Goal: Task Accomplishment & Management: Use online tool/utility

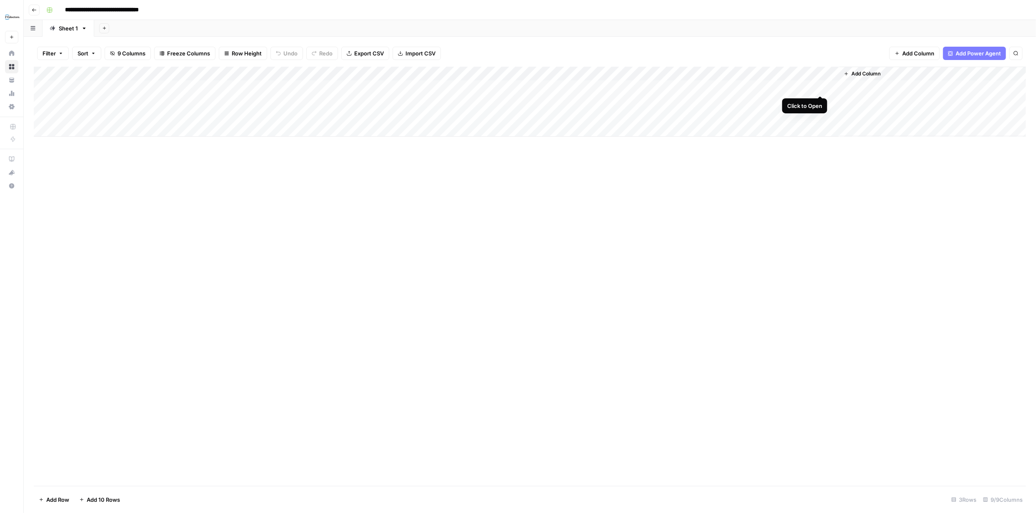
click at [818, 86] on div "Add Column" at bounding box center [530, 102] width 992 height 70
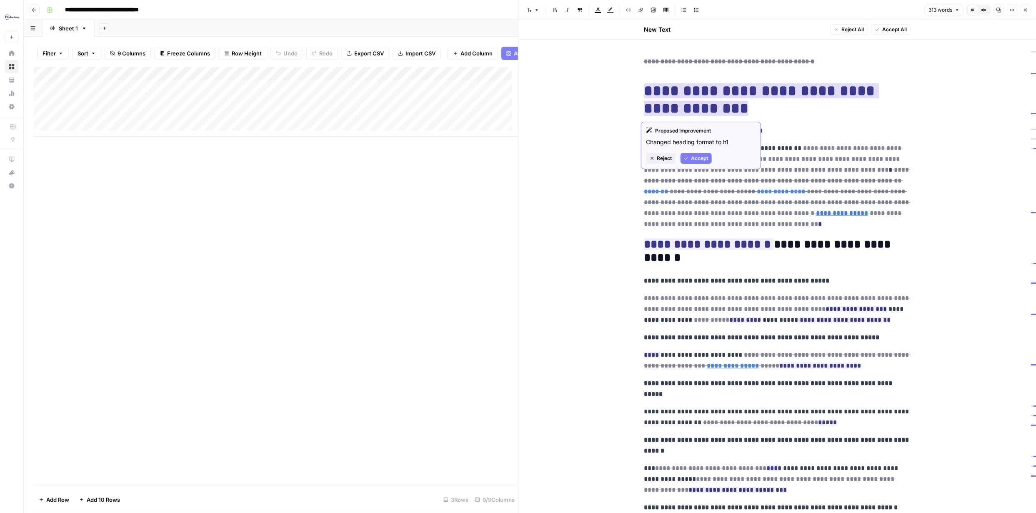
click at [696, 158] on span "Accept" at bounding box center [699, 158] width 17 height 7
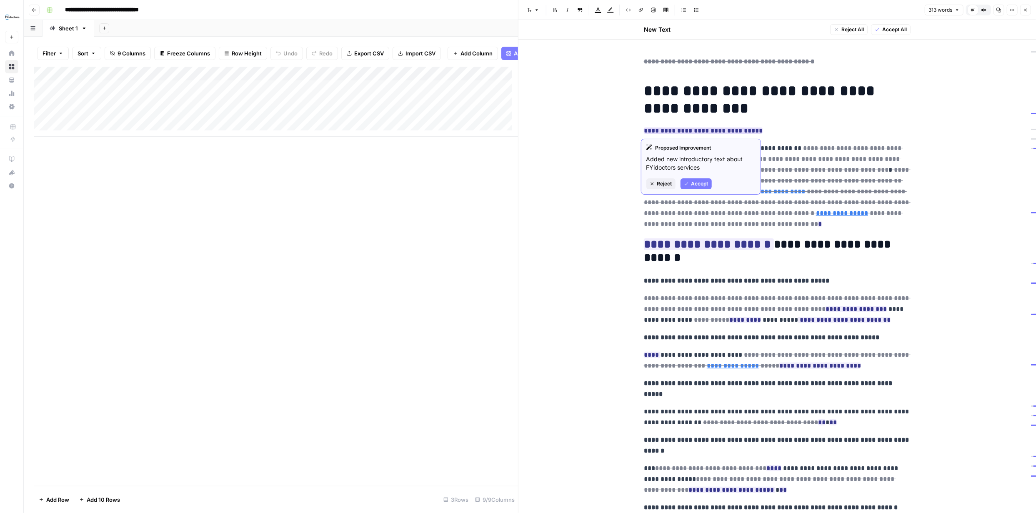
click at [660, 186] on span "Reject" at bounding box center [664, 183] width 15 height 7
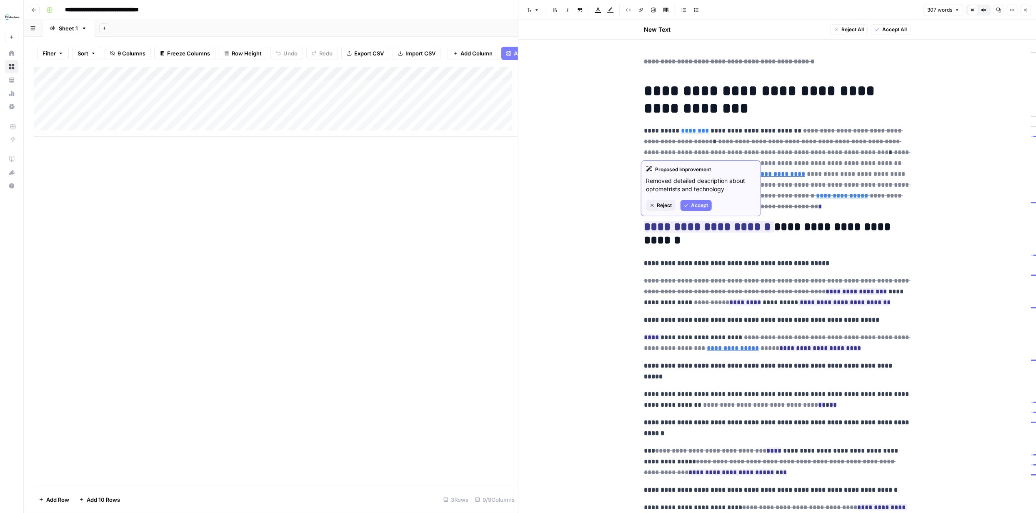
click at [667, 204] on span "Reject" at bounding box center [664, 205] width 15 height 7
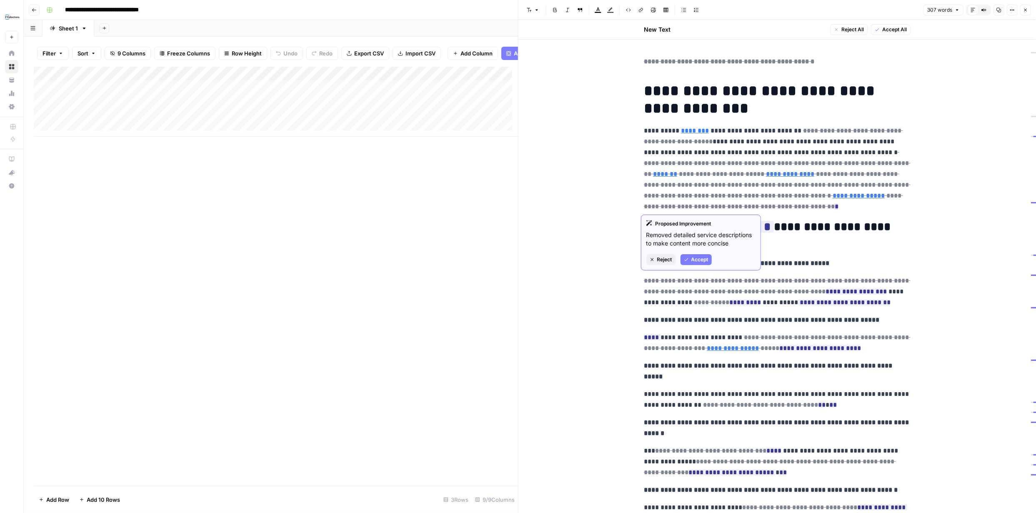
click at [667, 260] on span "Reject" at bounding box center [664, 259] width 15 height 7
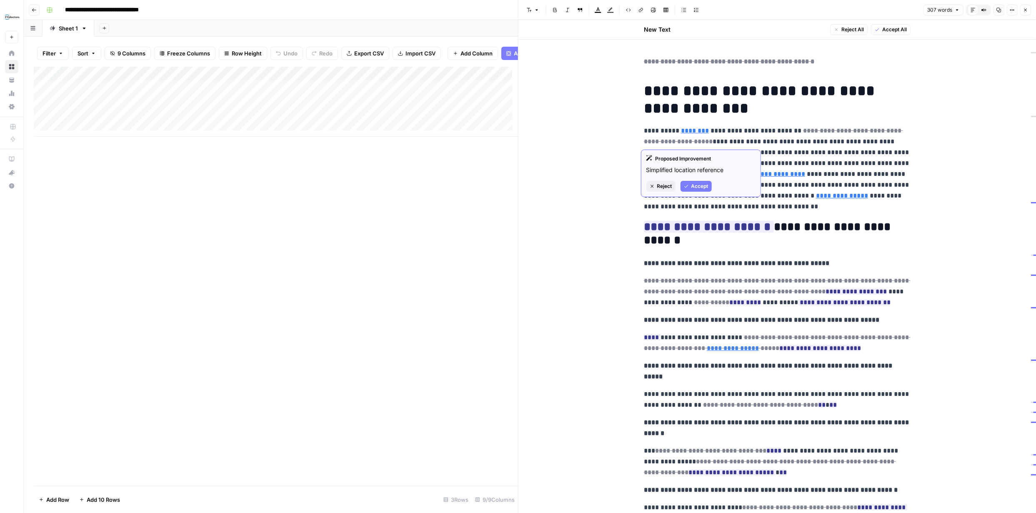
click at [663, 185] on span "Reject" at bounding box center [664, 185] width 15 height 7
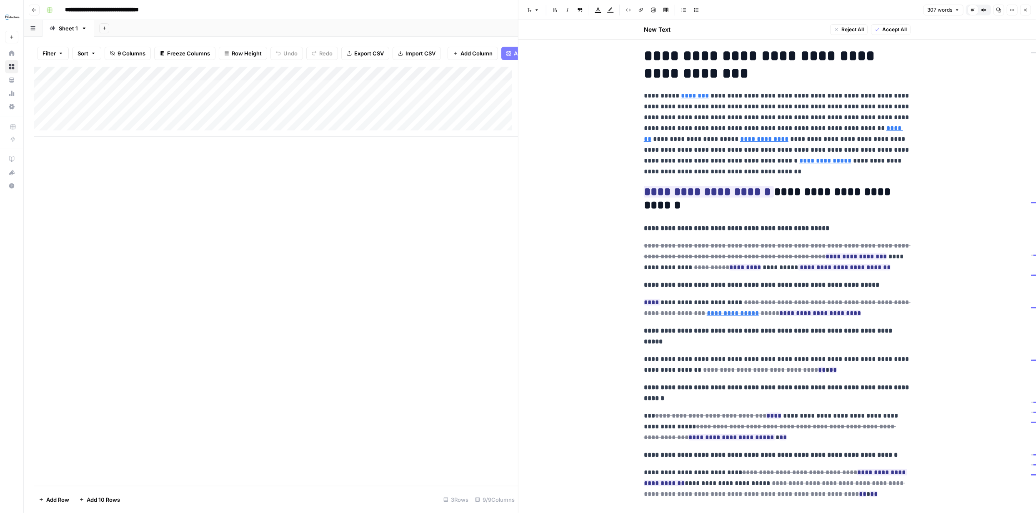
scroll to position [41, 0]
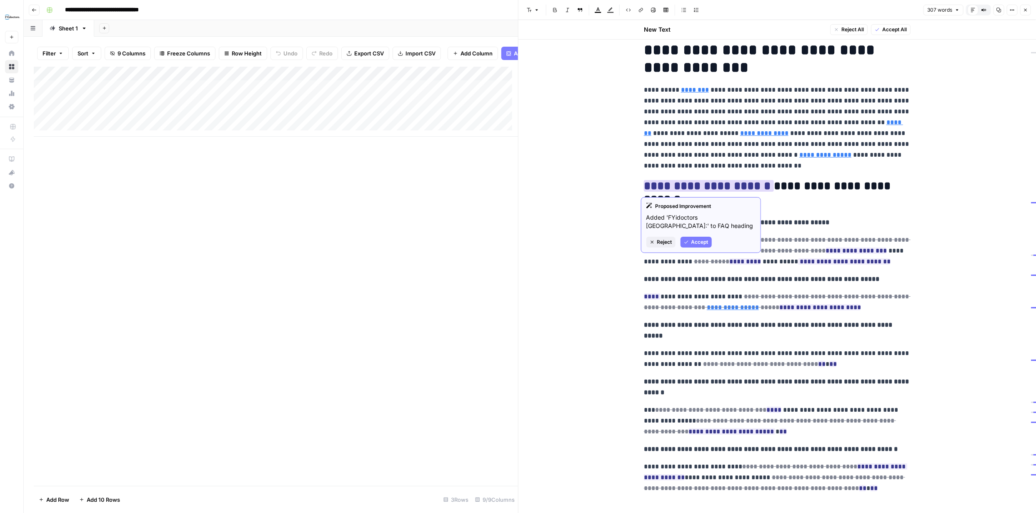
click at [666, 241] on span "Reject" at bounding box center [664, 241] width 15 height 7
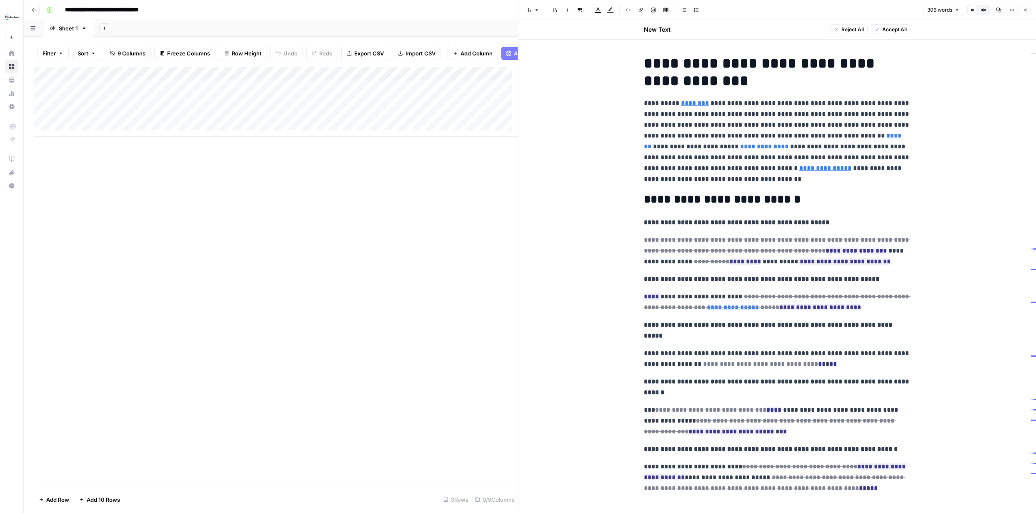
scroll to position [27, 0]
click at [696, 303] on span "Accept" at bounding box center [699, 303] width 17 height 7
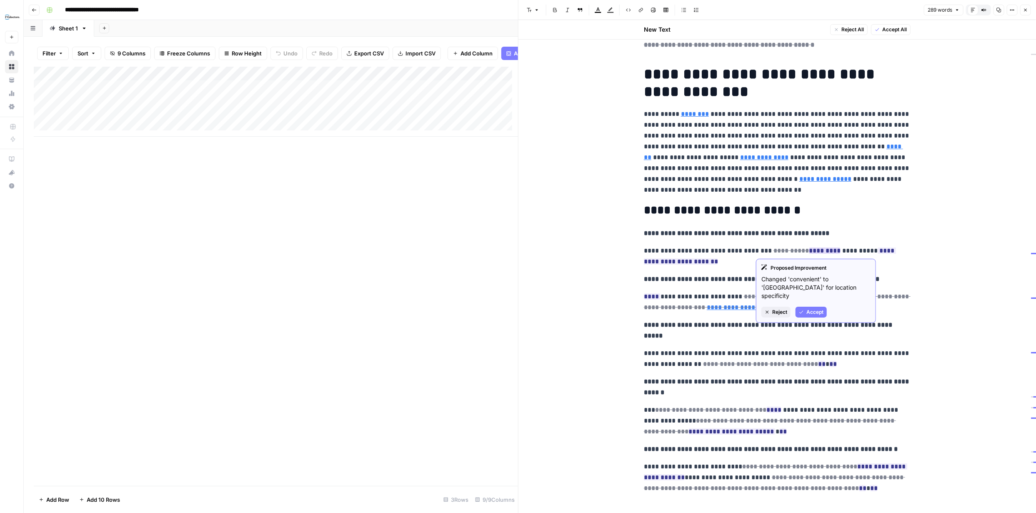
click at [815, 308] on span "Accept" at bounding box center [814, 311] width 17 height 7
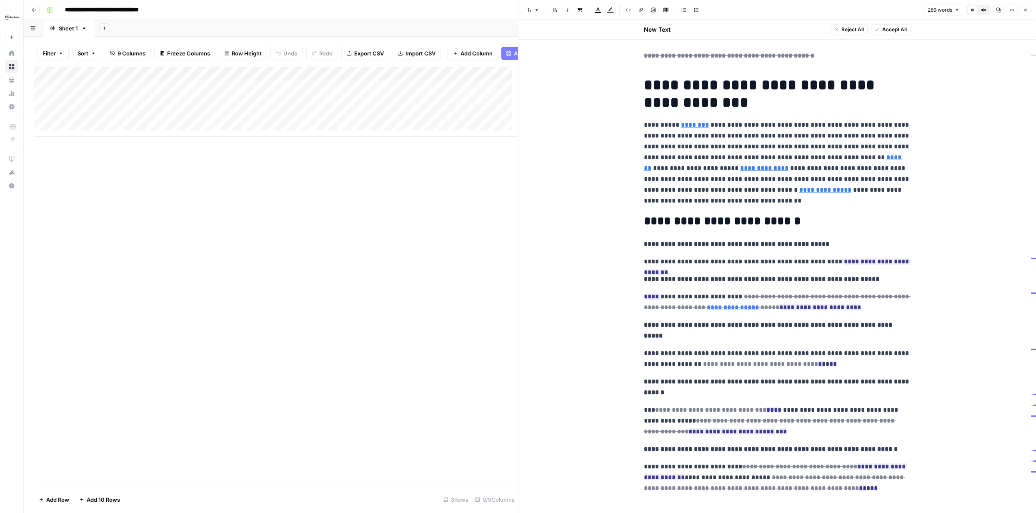
click at [1024, 8] on icon "button" at bounding box center [1025, 9] width 5 height 5
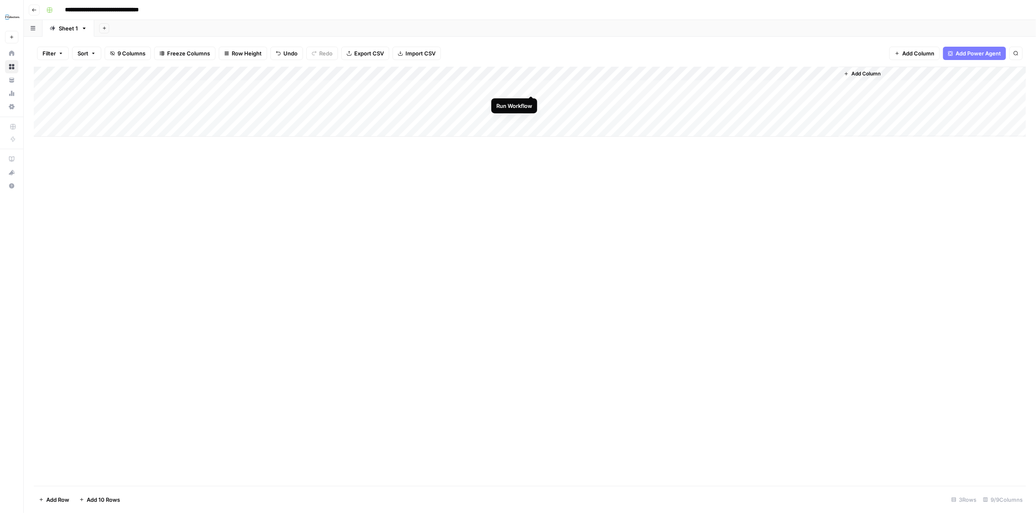
click at [531, 87] on div "Add Column" at bounding box center [530, 102] width 992 height 70
click at [789, 100] on div "Add Column" at bounding box center [530, 102] width 992 height 70
click at [819, 102] on div "Add Column" at bounding box center [530, 102] width 992 height 70
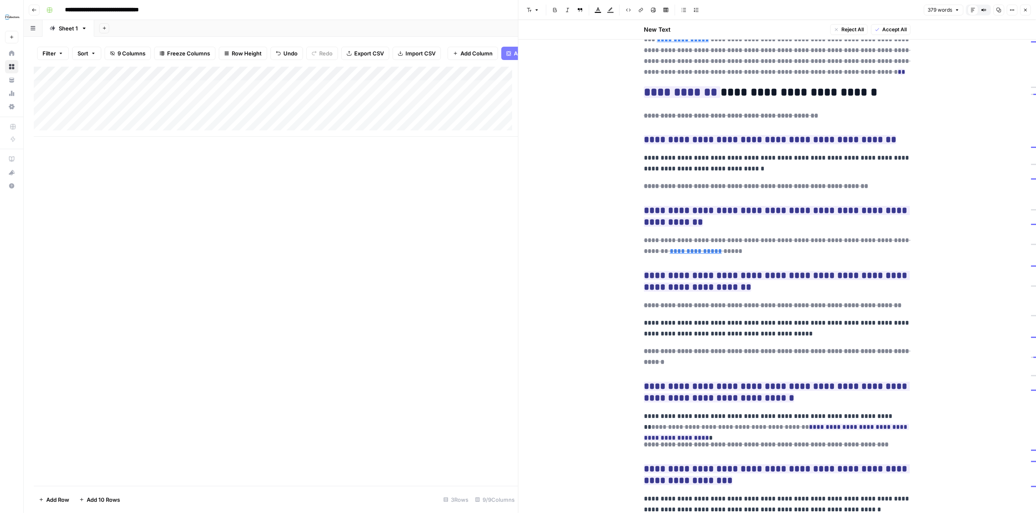
scroll to position [107, 0]
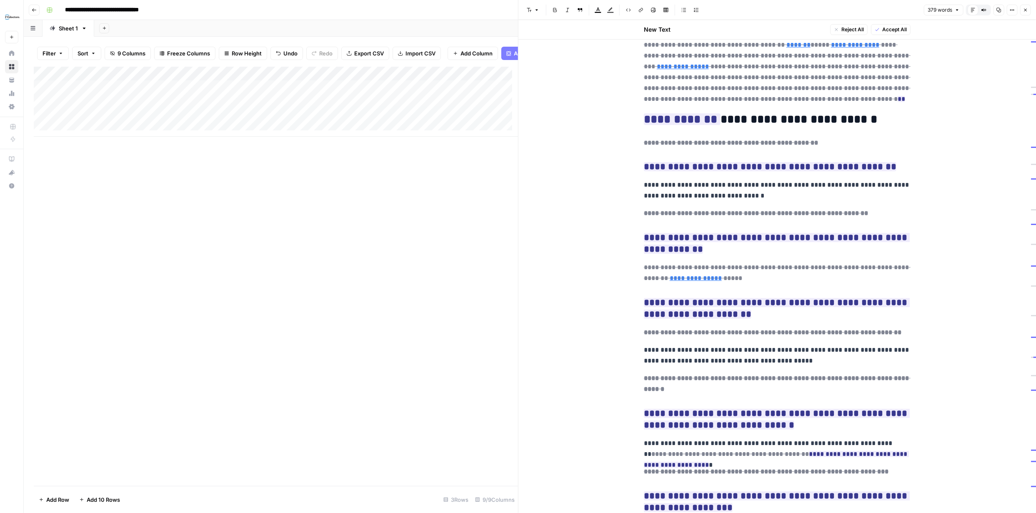
click at [1024, 7] on button "Close" at bounding box center [1025, 10] width 11 height 11
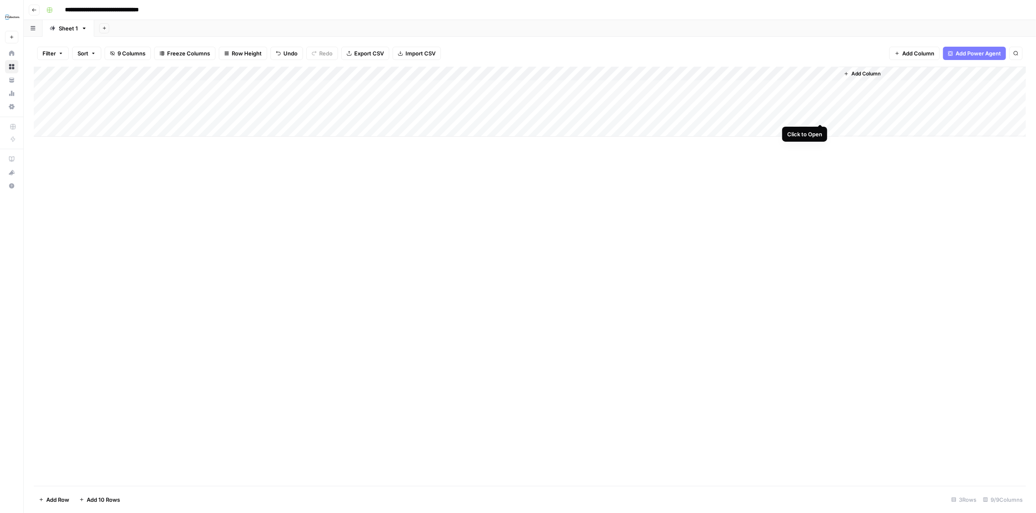
click at [819, 116] on div "Add Column" at bounding box center [530, 102] width 992 height 70
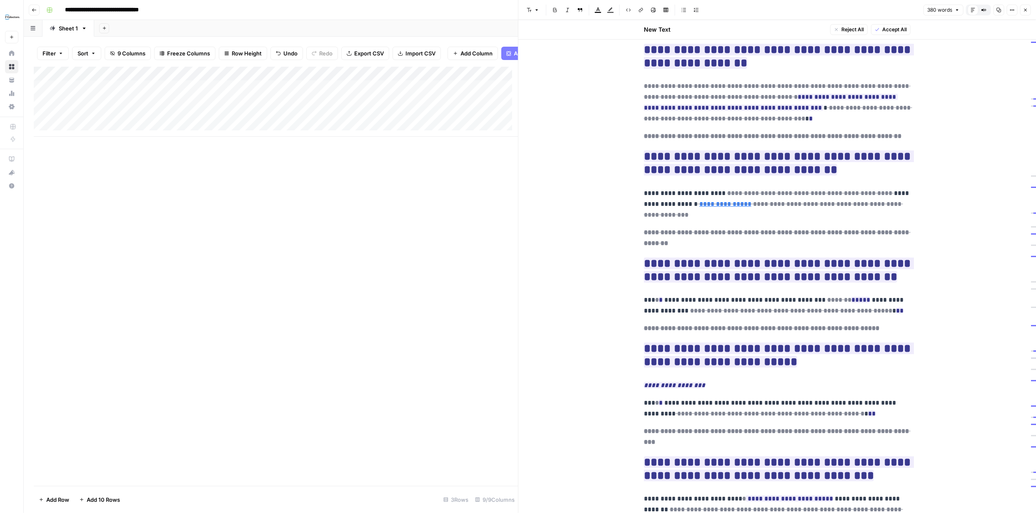
scroll to position [270, 0]
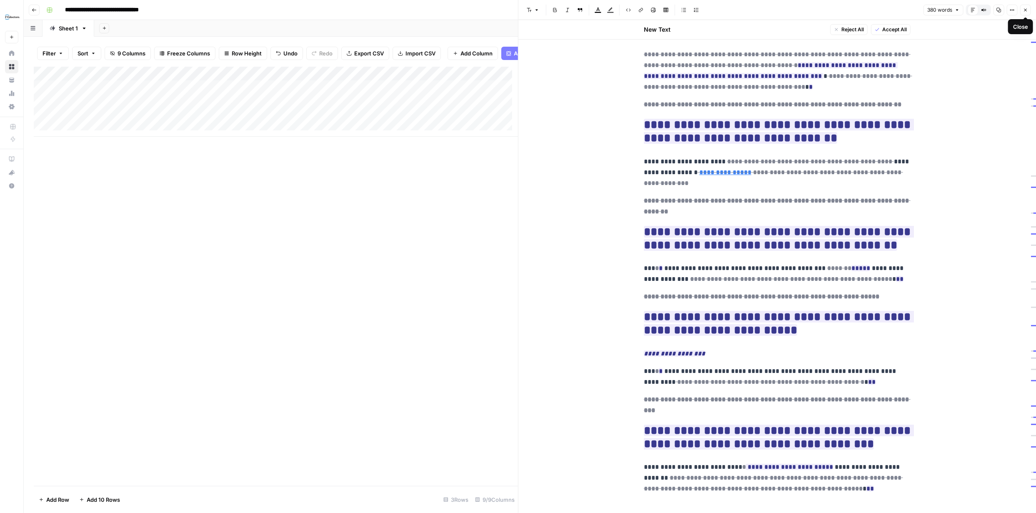
click at [1023, 10] on icon "button" at bounding box center [1025, 9] width 5 height 5
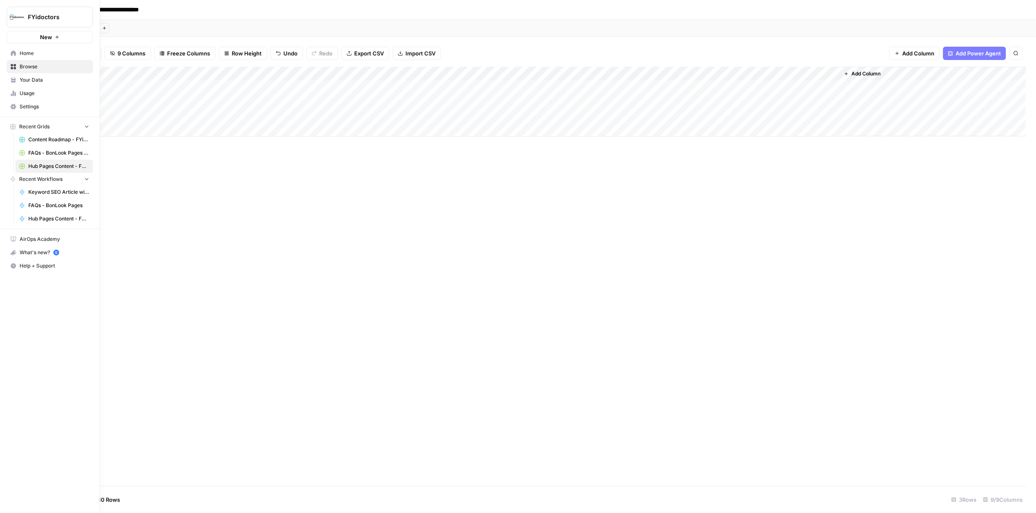
click at [26, 65] on span "Browse" at bounding box center [55, 66] width 70 height 7
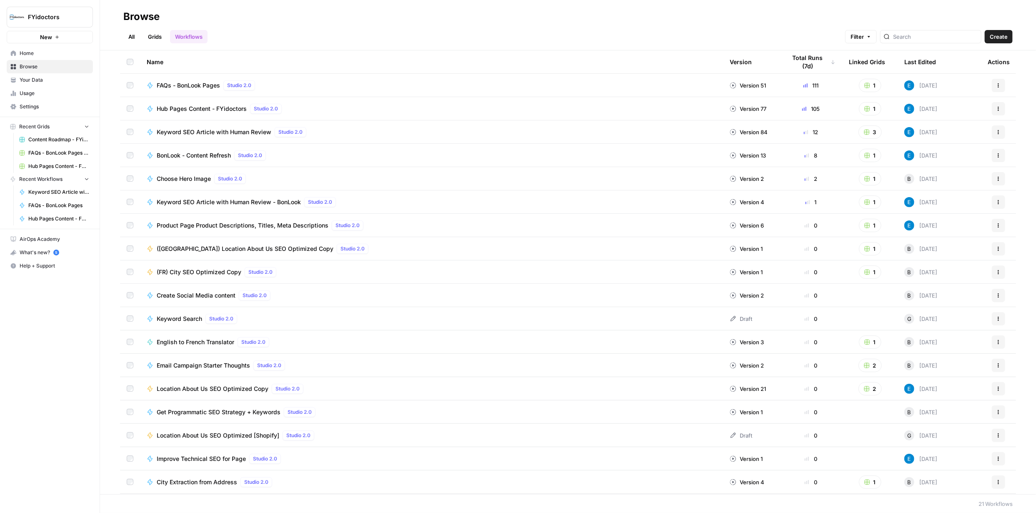
click at [155, 35] on link "Grids" at bounding box center [155, 36] width 24 height 13
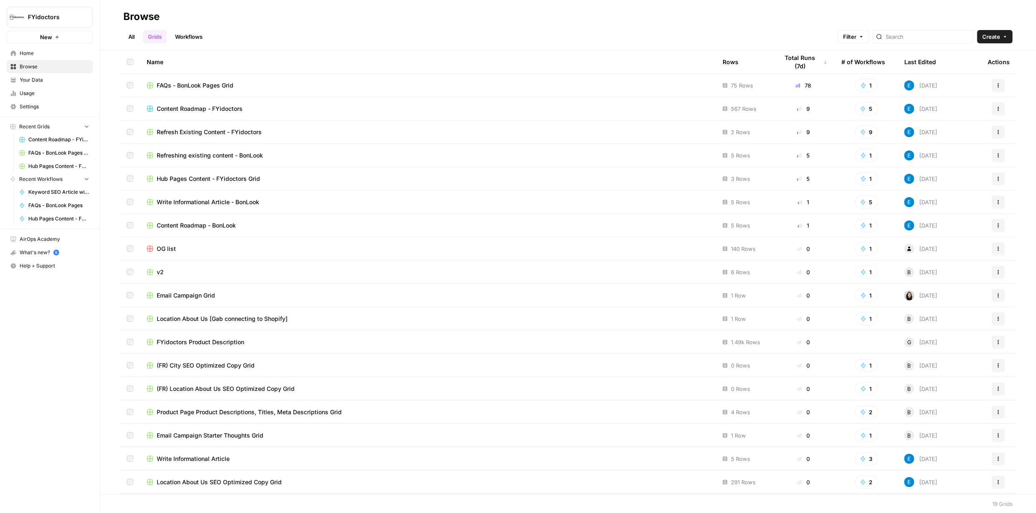
click at [215, 86] on span "FAQs - BonLook Pages Grid" at bounding box center [195, 85] width 77 height 8
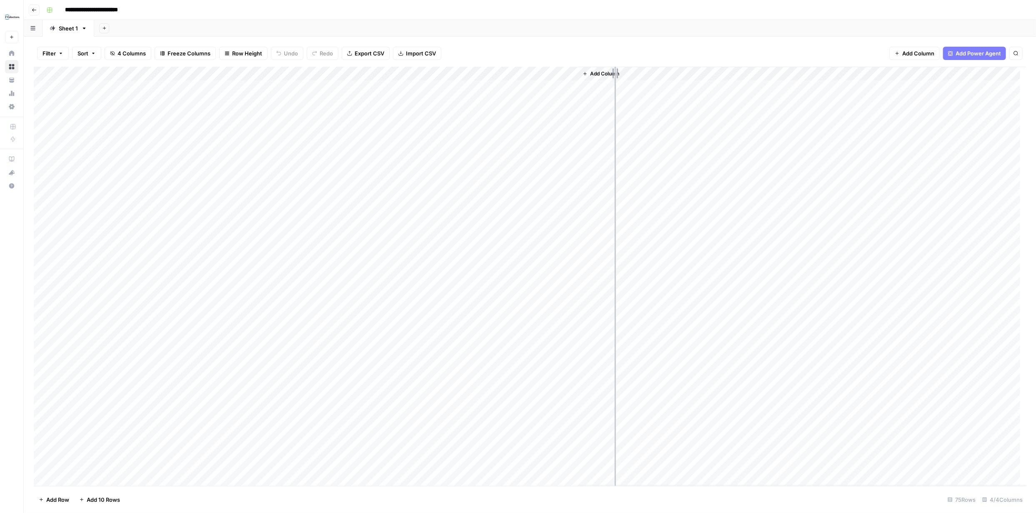
drag, startPoint x: 576, startPoint y: 72, endPoint x: 633, endPoint y: 72, distance: 57.1
click at [630, 72] on div "Add Column" at bounding box center [530, 276] width 992 height 419
click at [622, 242] on div "Add Column" at bounding box center [530, 276] width 992 height 419
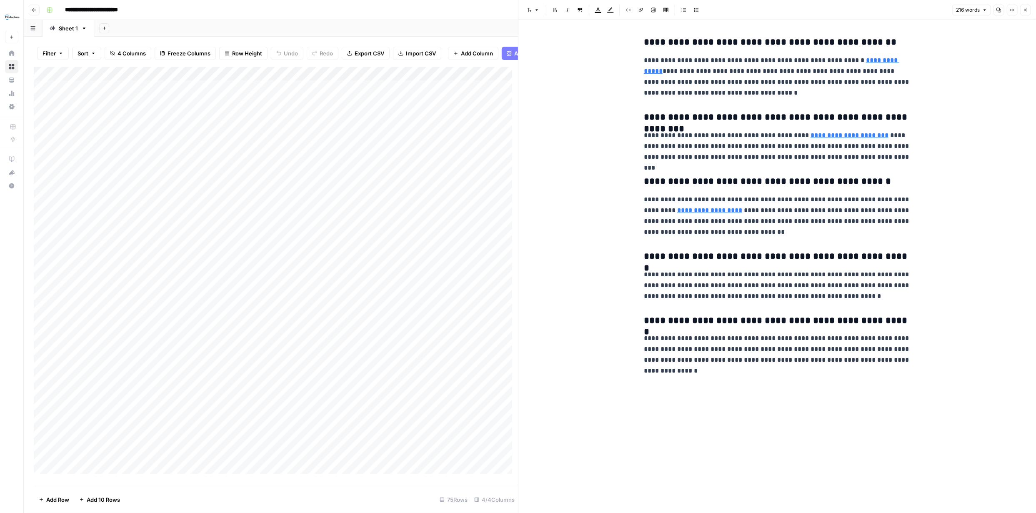
click at [1026, 10] on icon "button" at bounding box center [1025, 9] width 5 height 5
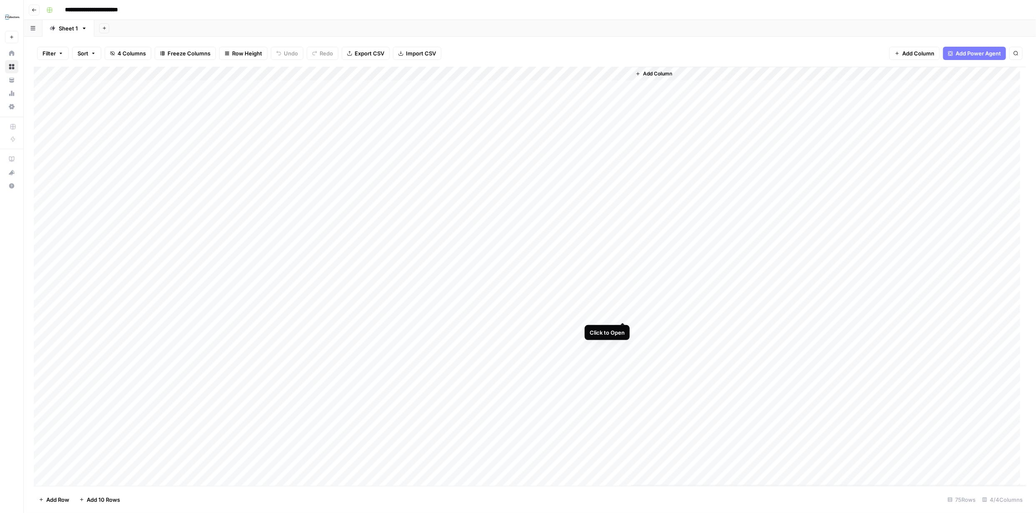
click at [622, 314] on div "Add Column" at bounding box center [530, 276] width 992 height 419
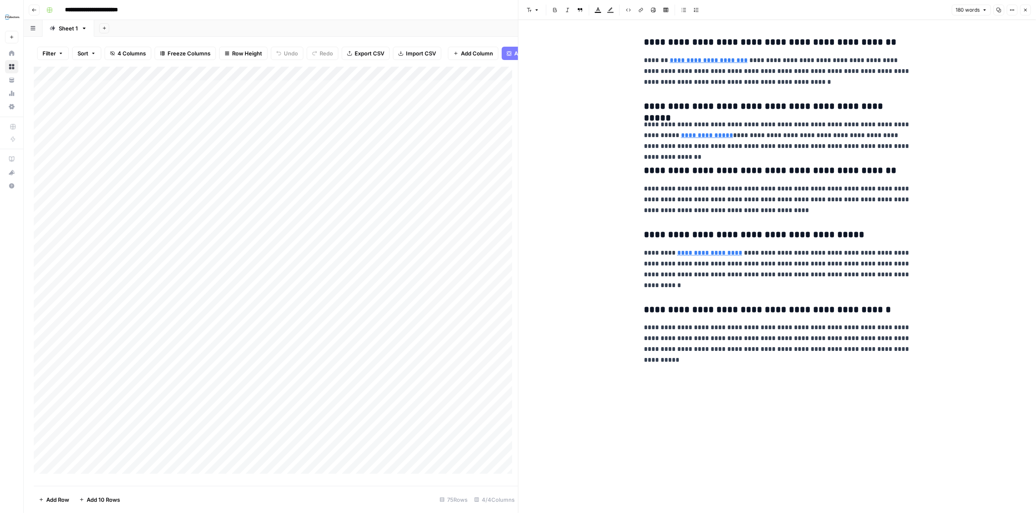
click at [1024, 9] on icon "button" at bounding box center [1025, 10] width 3 height 3
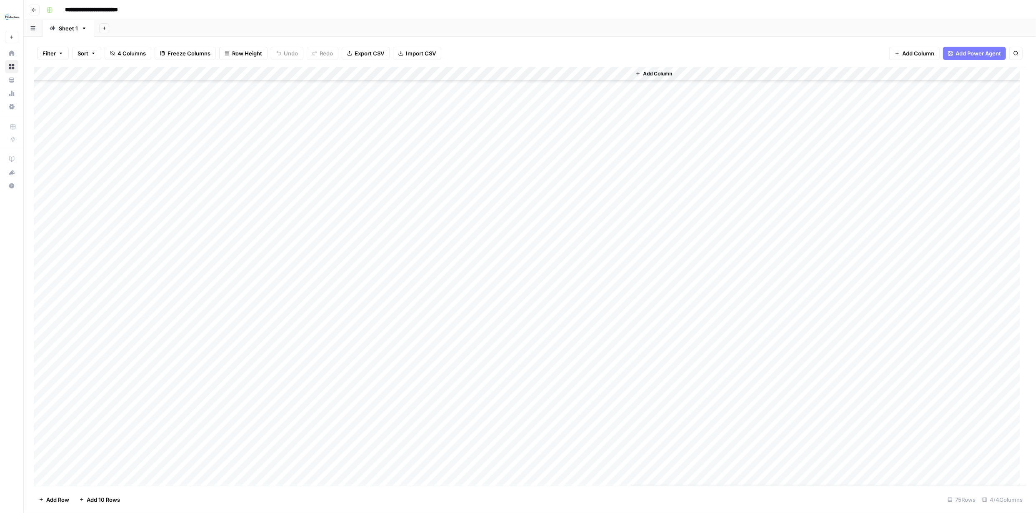
scroll to position [341, 0]
click at [621, 395] on div "Add Column" at bounding box center [530, 276] width 992 height 419
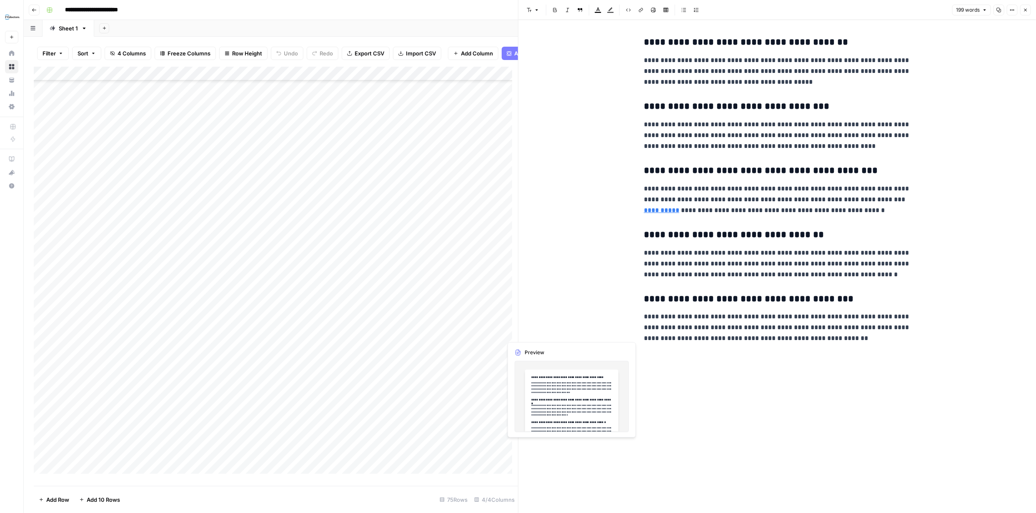
click at [509, 445] on div "Add Column" at bounding box center [276, 273] width 484 height 413
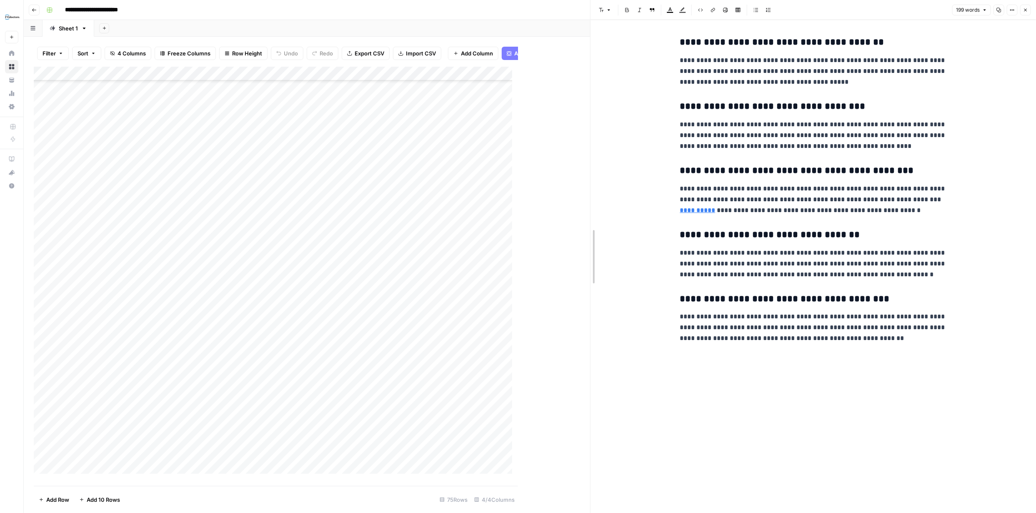
drag, startPoint x: 518, startPoint y: 289, endPoint x: 603, endPoint y: 300, distance: 85.7
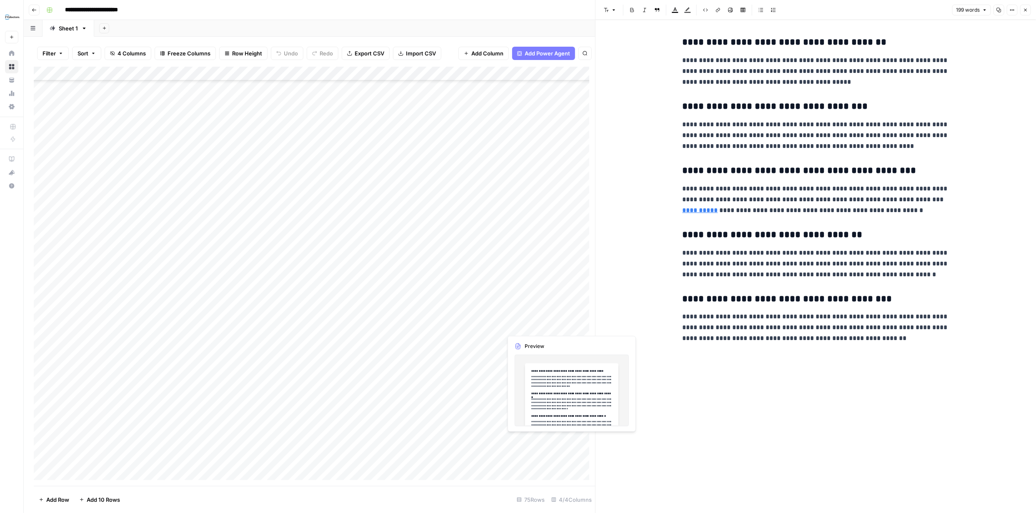
click at [586, 439] on div "Add Column" at bounding box center [314, 276] width 561 height 419
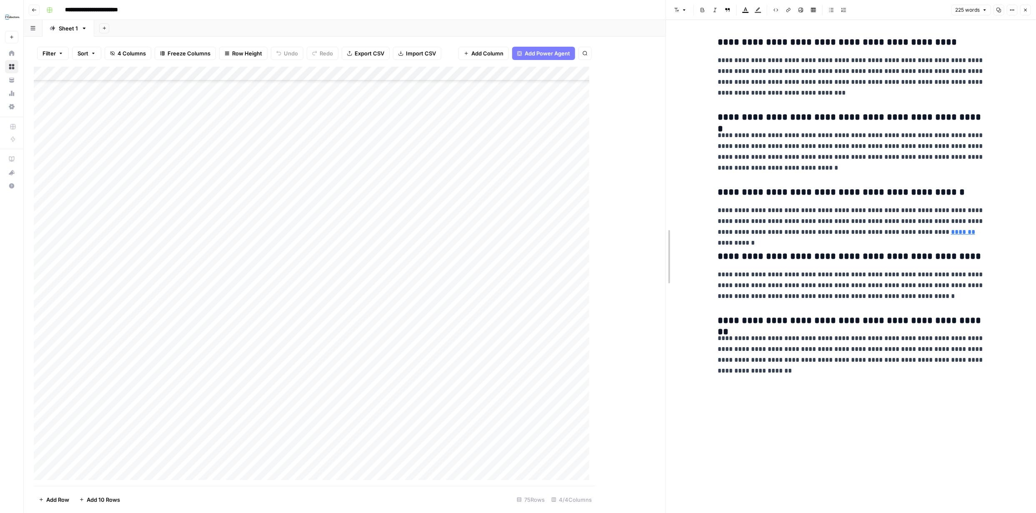
drag, startPoint x: 593, startPoint y: 263, endPoint x: 669, endPoint y: 263, distance: 75.8
click at [667, 263] on div at bounding box center [666, 256] width 8 height 513
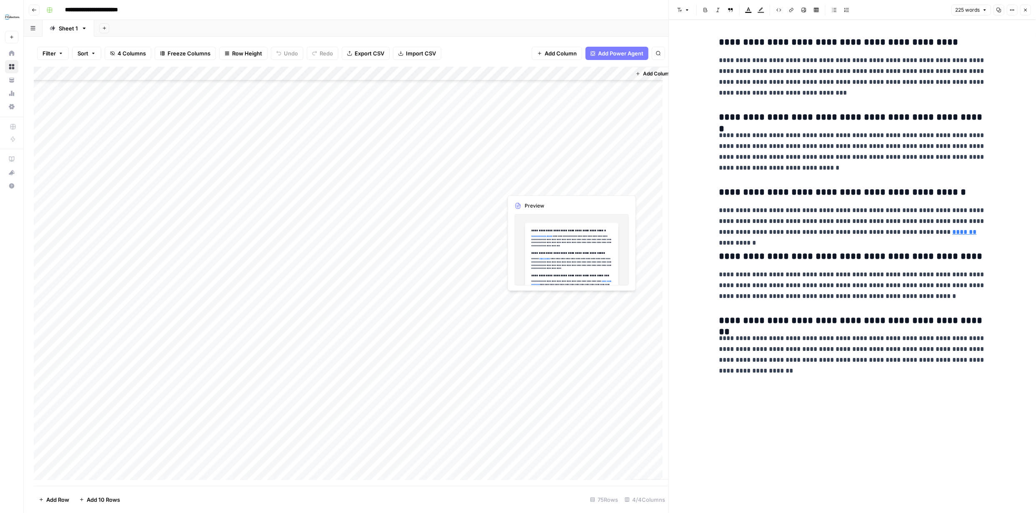
click at [610, 187] on div "Add Column" at bounding box center [351, 276] width 634 height 419
click at [620, 185] on div "Add Column" at bounding box center [351, 276] width 634 height 419
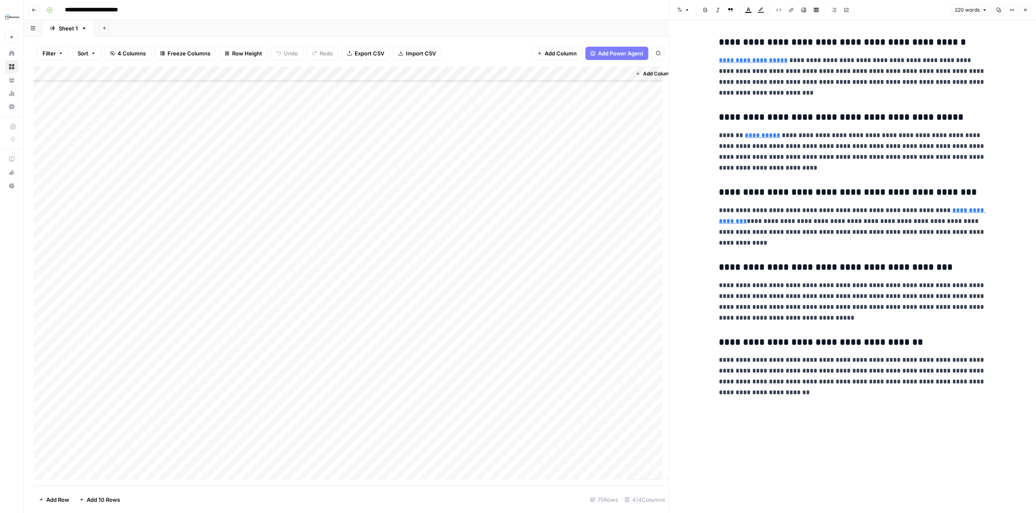
click at [621, 240] on div "Add Column" at bounding box center [351, 276] width 634 height 419
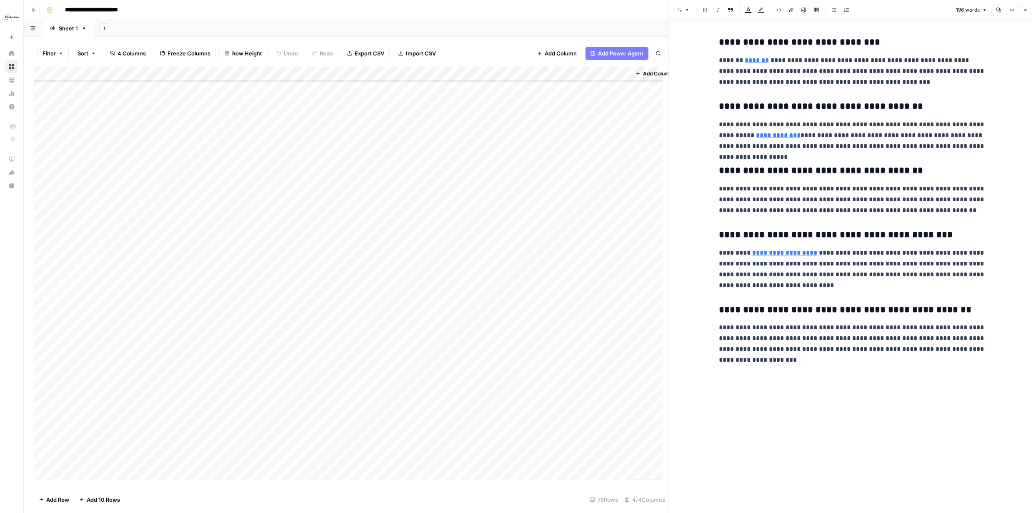
scroll to position [676, 0]
click at [623, 288] on div "Add Column" at bounding box center [351, 276] width 634 height 419
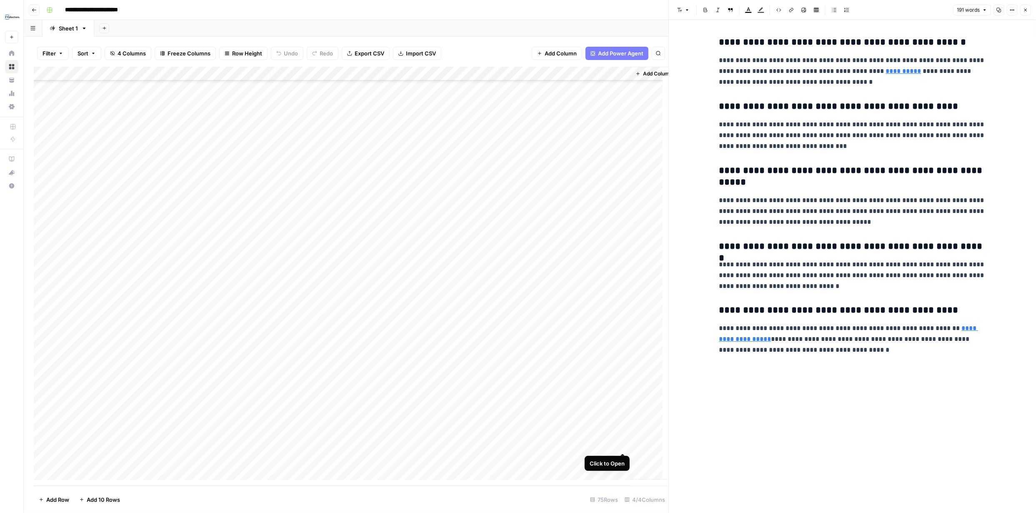
click at [622, 446] on div "Add Column" at bounding box center [351, 276] width 634 height 419
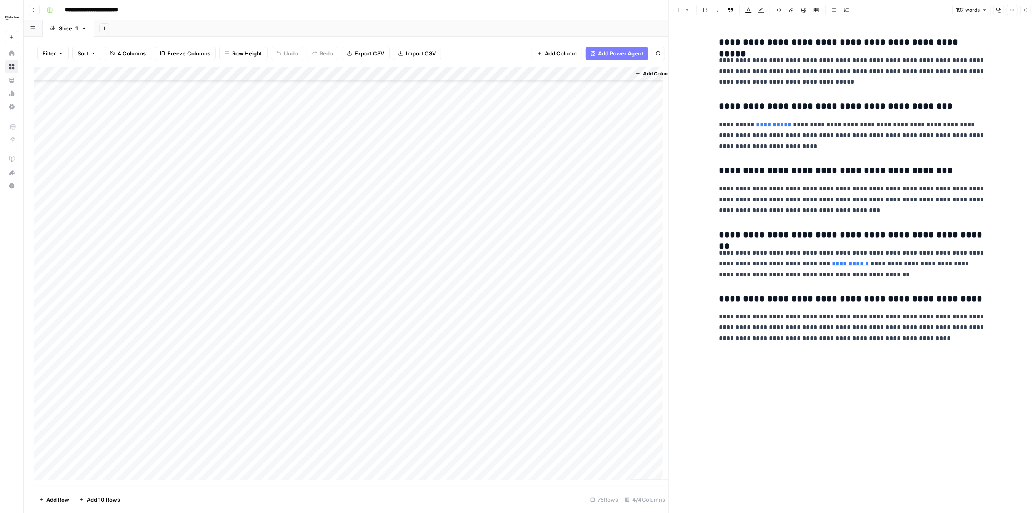
scroll to position [468, 0]
click at [622, 227] on div "Add Column" at bounding box center [351, 276] width 634 height 419
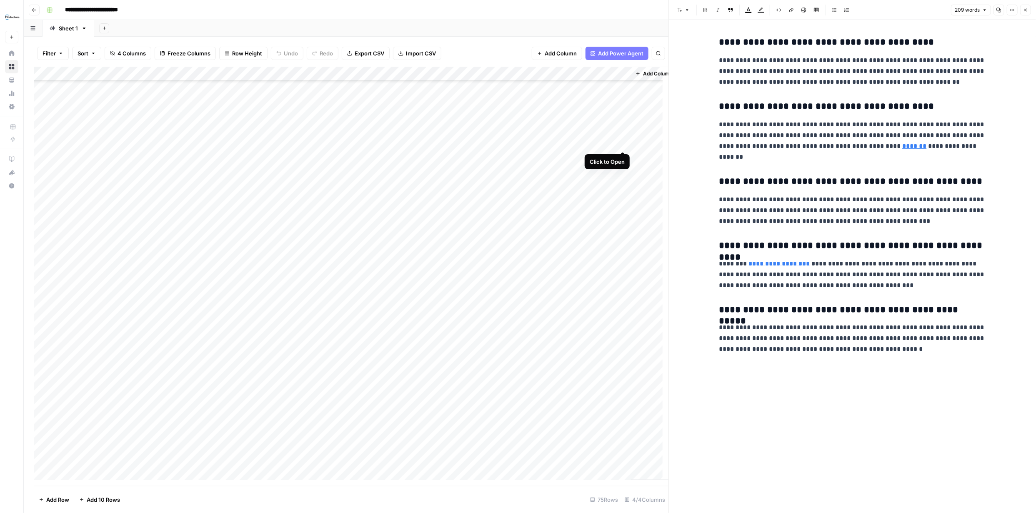
click at [622, 144] on div "Add Column" at bounding box center [351, 276] width 634 height 419
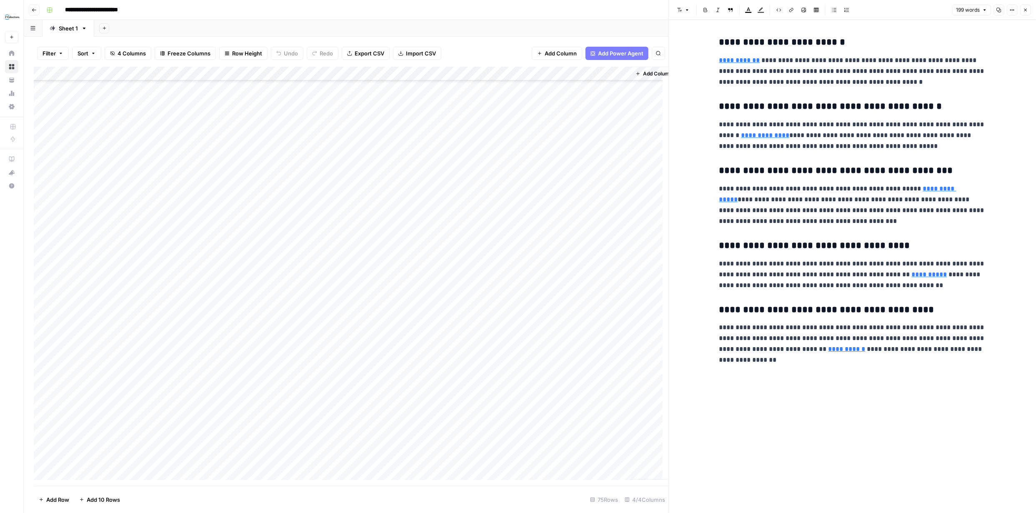
scroll to position [385, 0]
click at [620, 184] on div "Add Column" at bounding box center [351, 276] width 634 height 419
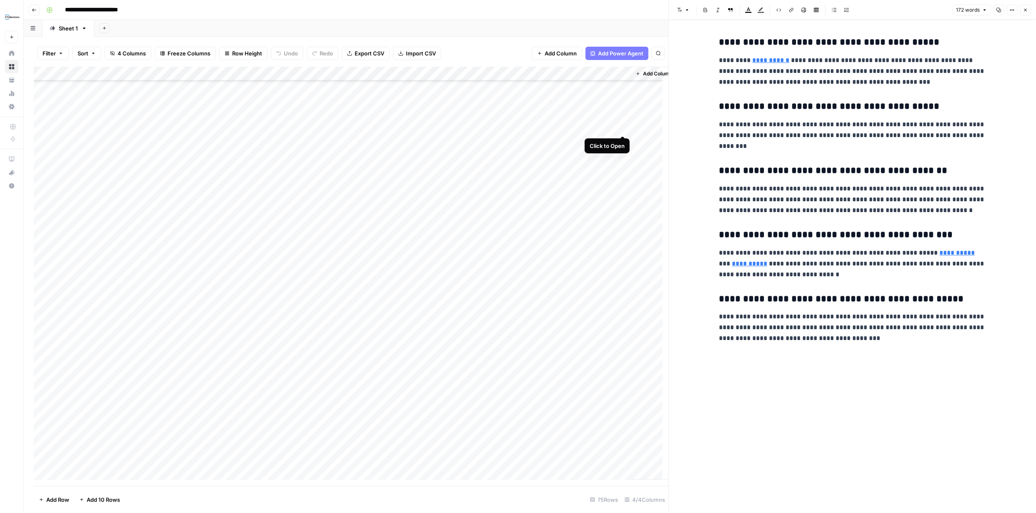
click at [623, 127] on div "Add Column" at bounding box center [351, 276] width 634 height 419
